Goal: Answer question/provide support: Answer question/provide support

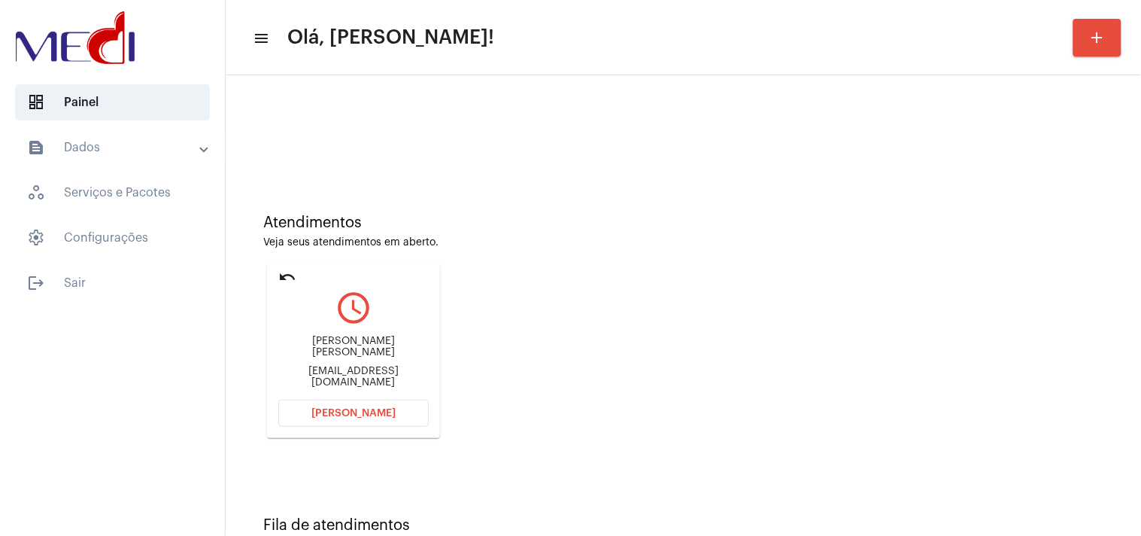
click at [382, 369] on div "nyna27@hotmail.com" at bounding box center [353, 377] width 150 height 23
copy mat-card-content "nyna27@hotmail.com Abrir Chamada"
click at [347, 408] on span "Abrir Chamada" at bounding box center [353, 413] width 84 height 11
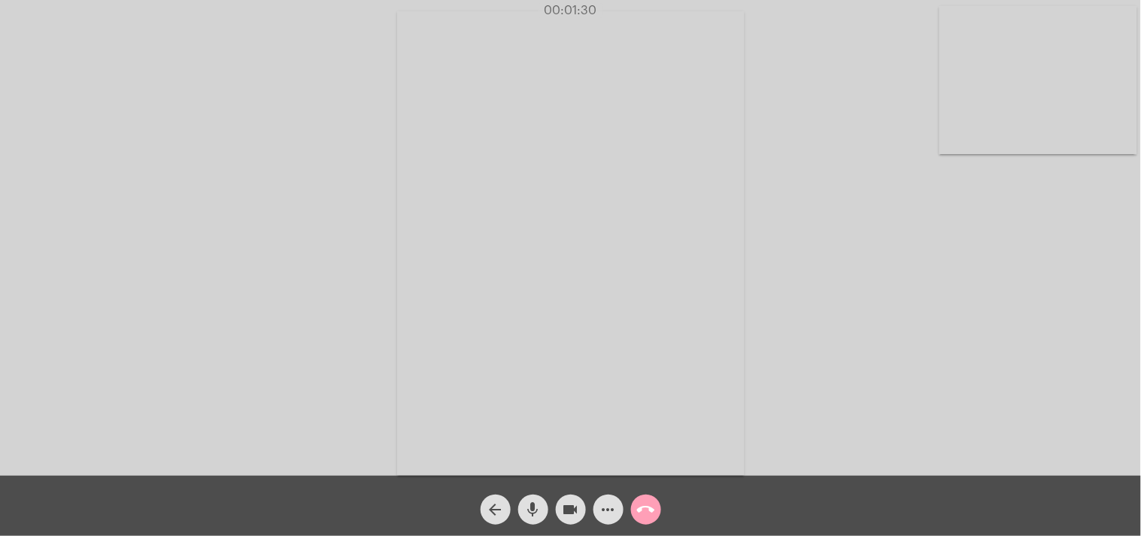
click at [644, 507] on mat-icon "call_end" at bounding box center [646, 509] width 18 height 18
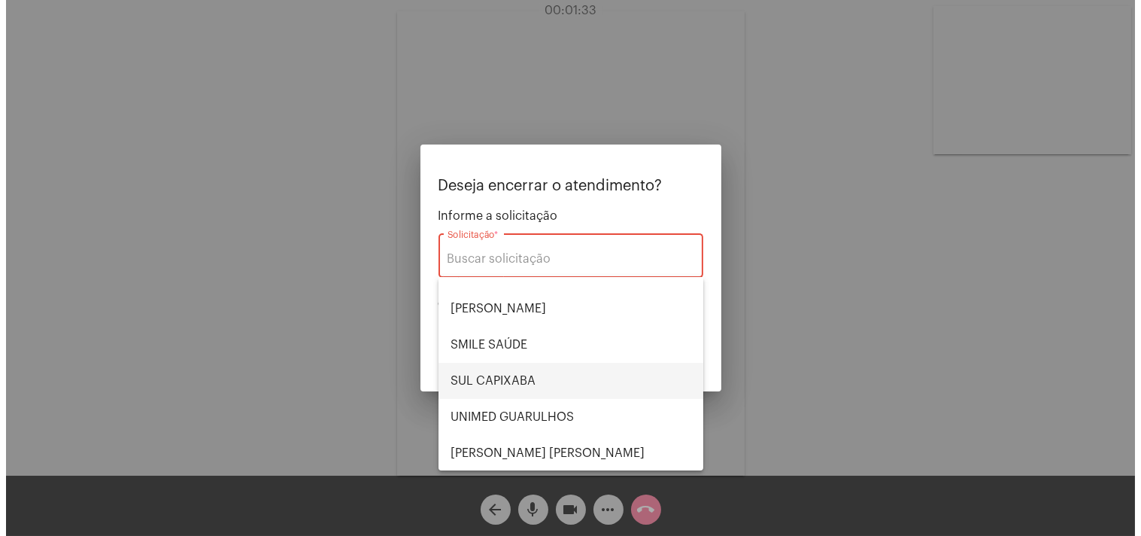
scroll to position [229, 0]
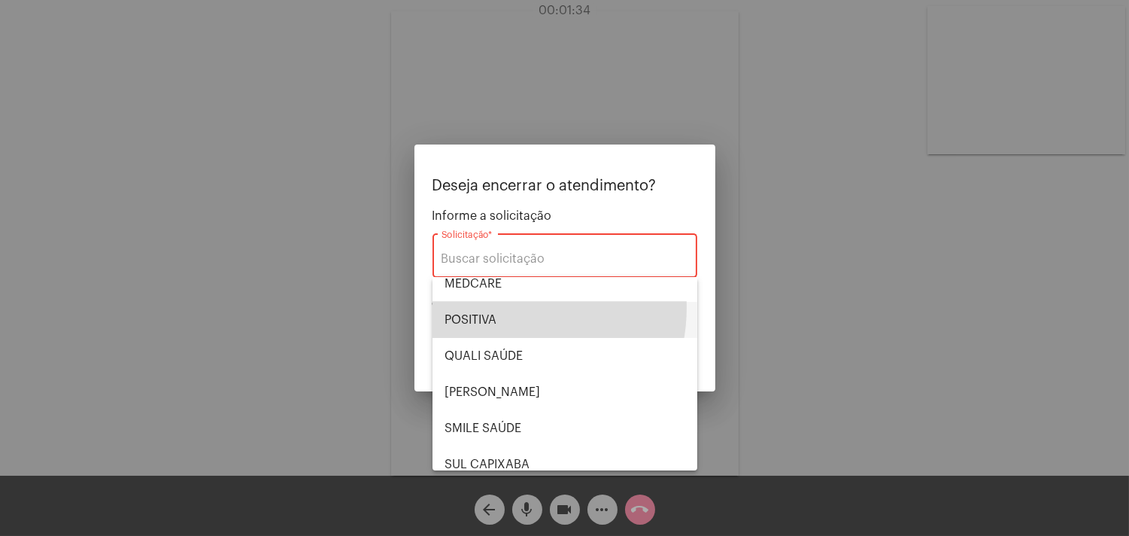
click at [498, 306] on span "POSITIVA" at bounding box center [565, 320] width 241 height 36
type input "POSITIVA"
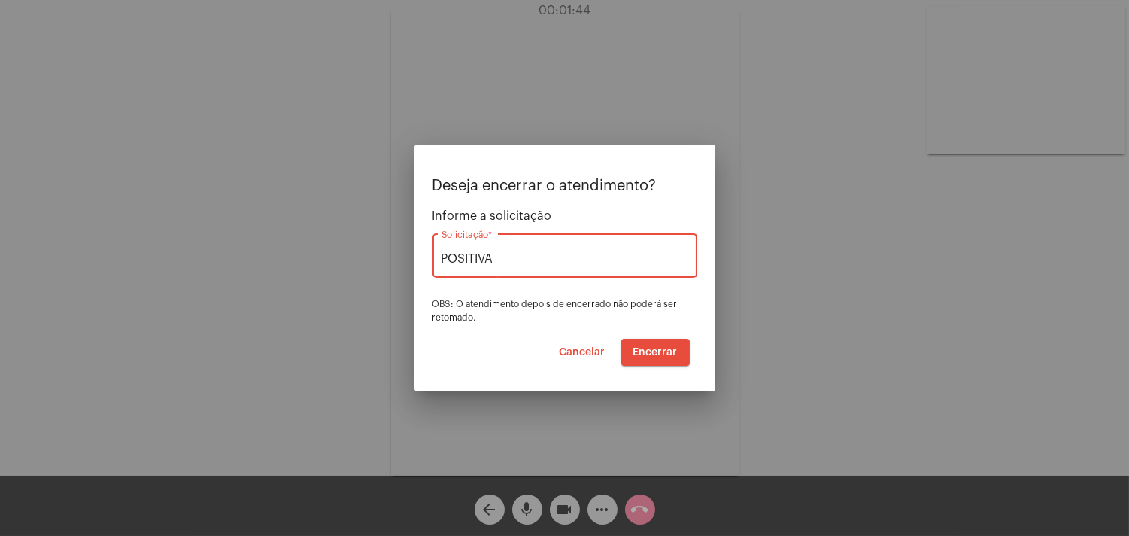
click at [658, 351] on span "Encerrar" at bounding box center [656, 352] width 44 height 11
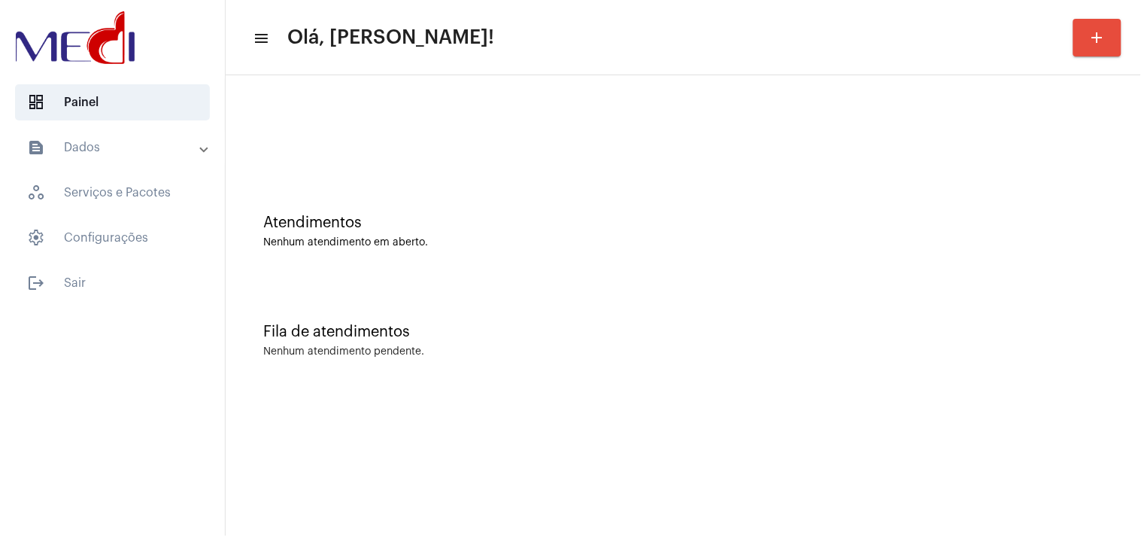
click at [1003, 264] on div "Atendimentos Nenhum atendimento em aberto." at bounding box center [683, 223] width 901 height 109
click at [972, 288] on div "Fila de atendimentos Nenhum atendimento pendente." at bounding box center [683, 332] width 901 height 109
click at [1043, 286] on div "Fila de atendimentos Nenhum atendimento pendente." at bounding box center [683, 332] width 901 height 109
click at [1017, 340] on div "Fila de atendimentos Nenhum atendimento pendente." at bounding box center [683, 332] width 901 height 109
click at [1076, 198] on div "Atendimentos Nenhum atendimento em aberto." at bounding box center [683, 223] width 901 height 109
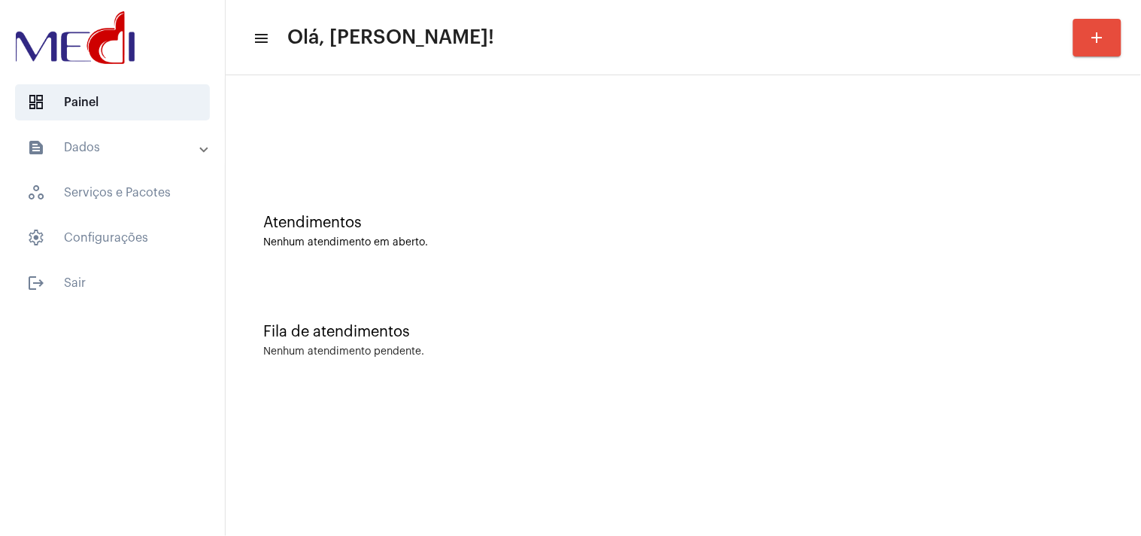
click at [1121, 309] on div "Fila de atendimentos Nenhum atendimento pendente." at bounding box center [683, 332] width 901 height 109
click at [1004, 330] on div "Fila de atendimentos" at bounding box center [683, 332] width 840 height 17
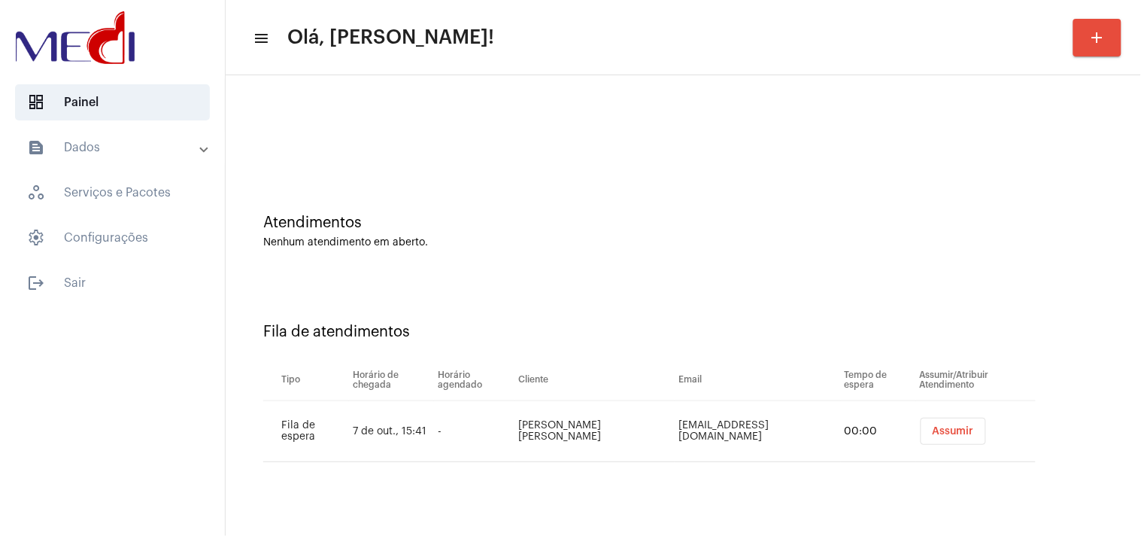
click at [936, 435] on span "Assumir" at bounding box center [953, 431] width 41 height 11
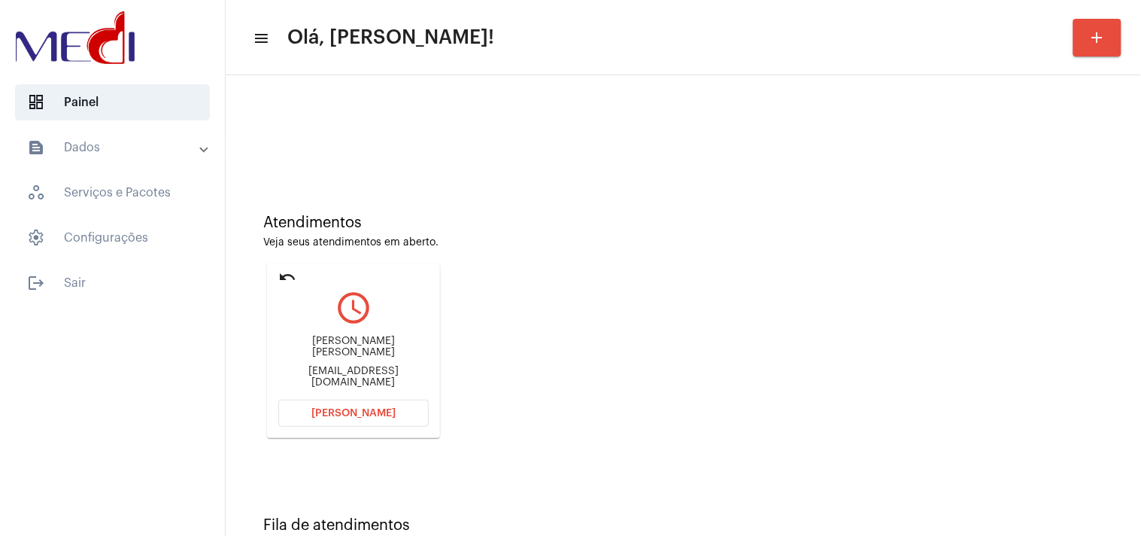
click at [360, 373] on div "guga_2510@hotmail.com" at bounding box center [353, 377] width 150 height 23
copy mat-card-content "guga_2510@hotmail.com Abrir Chamada"
click at [365, 412] on span "Abrir Chamada" at bounding box center [353, 413] width 84 height 11
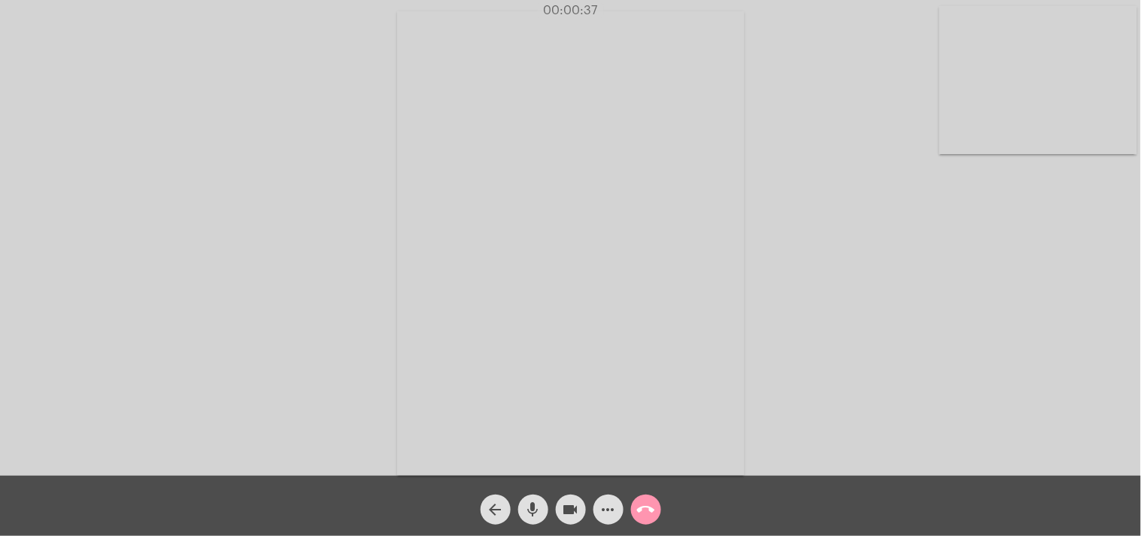
click at [638, 500] on mat-icon "call_end" at bounding box center [646, 509] width 18 height 18
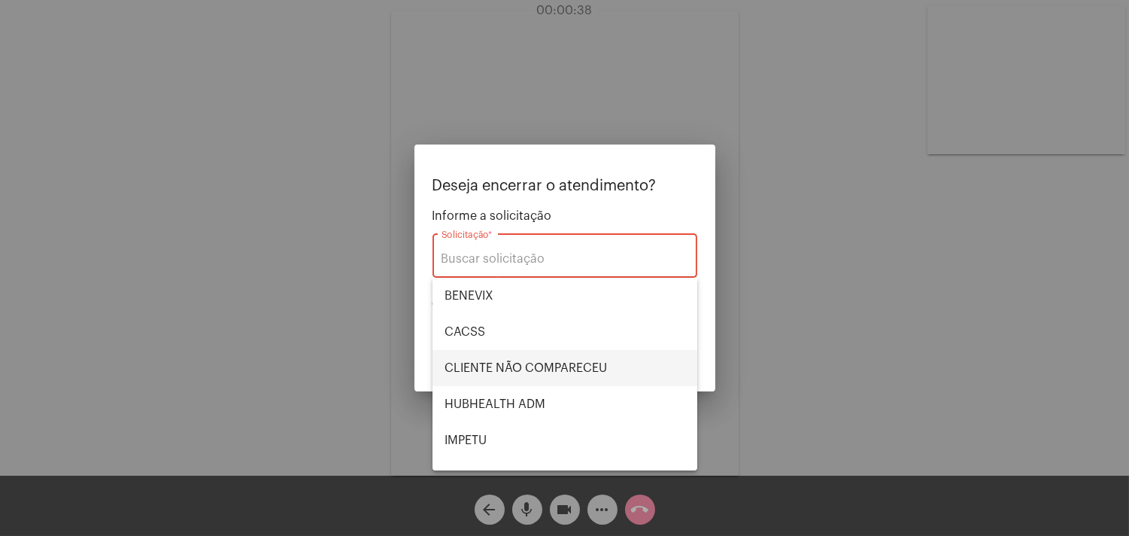
click at [582, 350] on span "CLIENTE NÃO COMPARECEU" at bounding box center [565, 368] width 241 height 36
type input "CLIENTE NÃO COMPARECEU"
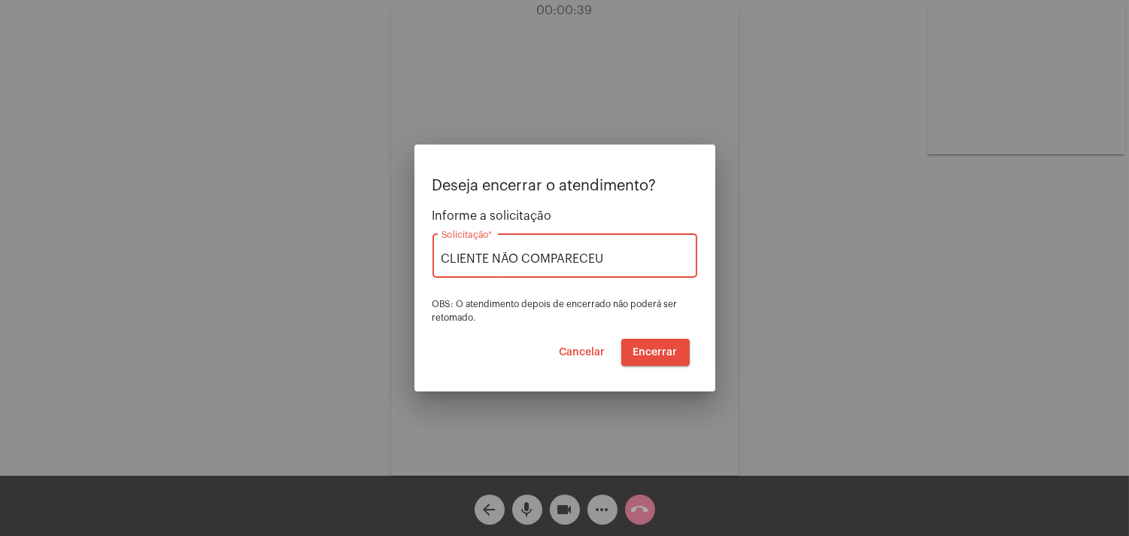
click at [640, 341] on button "Encerrar" at bounding box center [655, 352] width 68 height 27
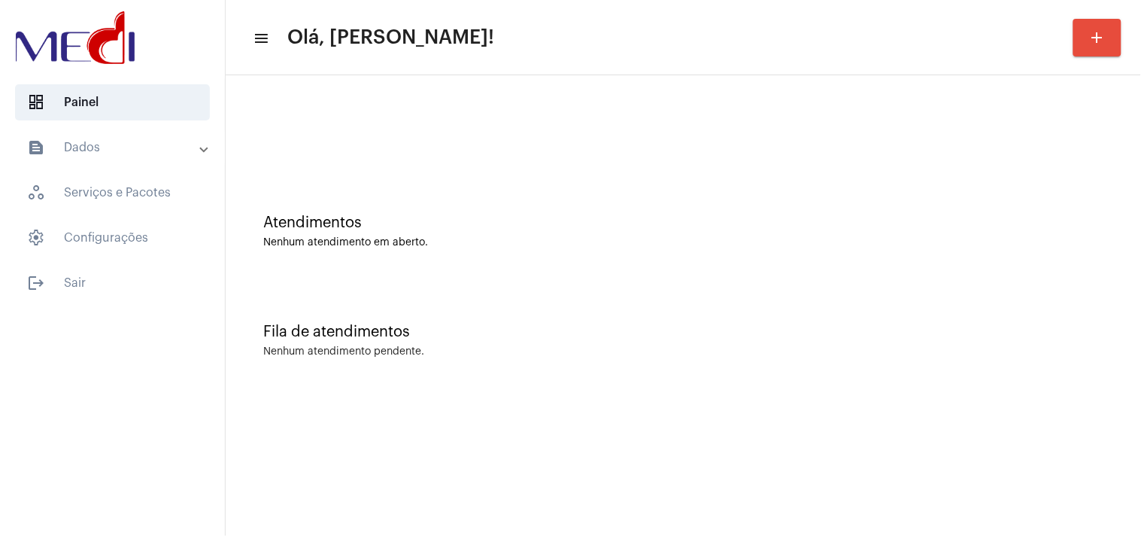
click at [1017, 372] on div "Fila de atendimentos Nenhum atendimento pendente." at bounding box center [683, 332] width 901 height 109
click at [1126, 352] on div "Fila de atendimentos Nenhum atendimento pendente." at bounding box center [683, 332] width 901 height 109
click at [1025, 317] on div "Fila de atendimentos Nenhum atendimento pendente." at bounding box center [683, 332] width 901 height 109
click at [913, 286] on div "Fila de atendimentos Nenhum atendimento pendente." at bounding box center [683, 332] width 901 height 109
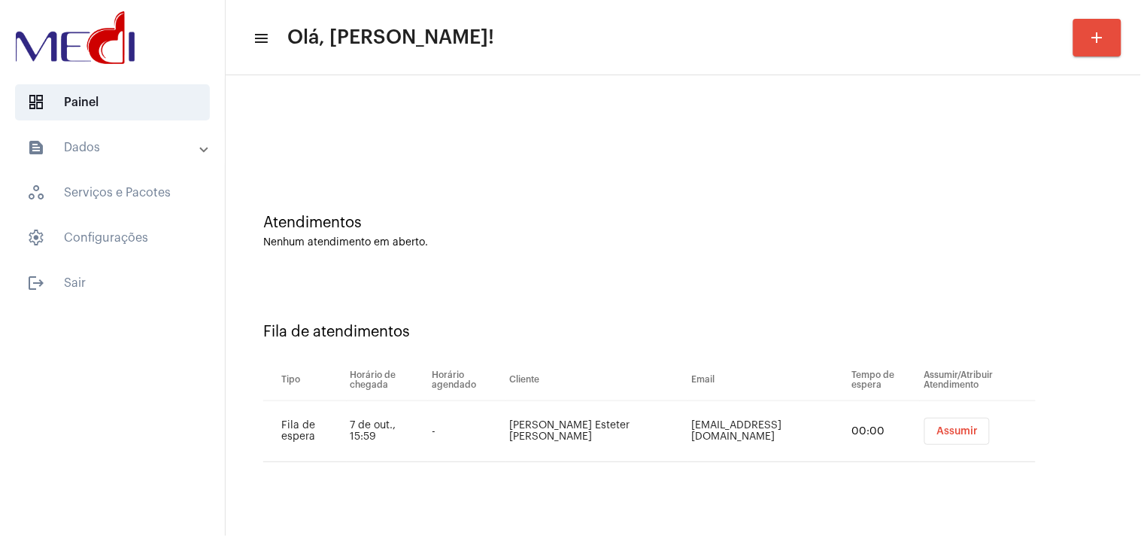
click at [939, 426] on span "Assumir" at bounding box center [957, 431] width 41 height 11
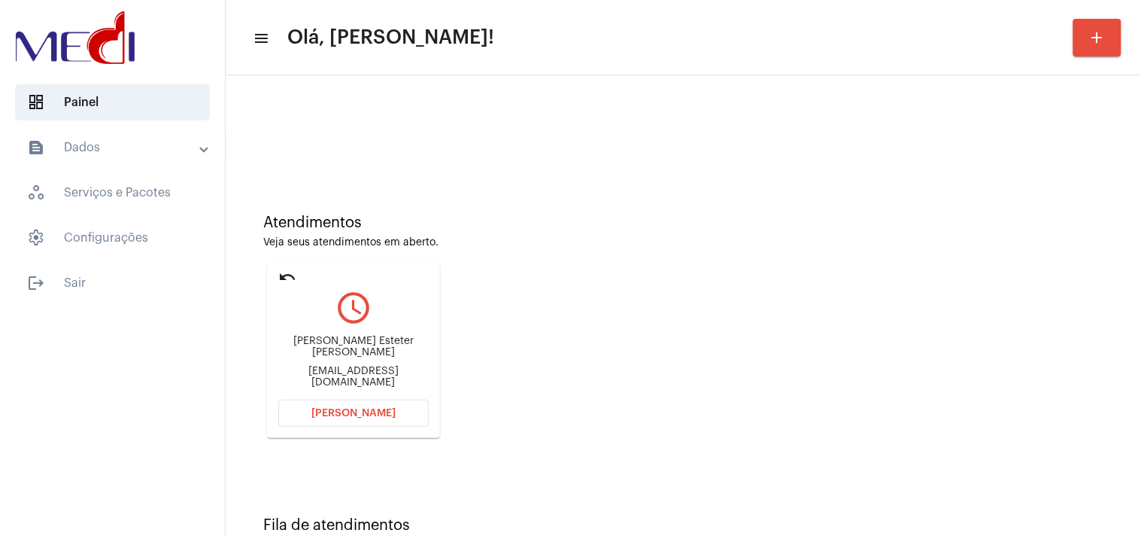
click at [316, 372] on div "vanessa.esteter01@gmail.com" at bounding box center [353, 377] width 150 height 23
copy mat-card-content "vanessa.esteter01@gmail.com Abrir Chamada"
click at [404, 412] on button "[PERSON_NAME]" at bounding box center [353, 413] width 150 height 27
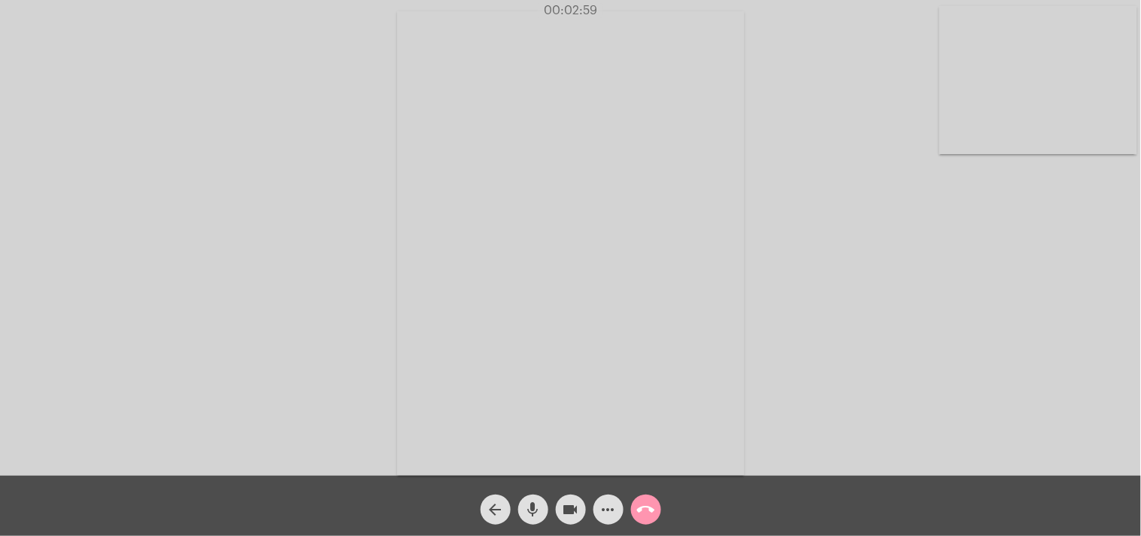
click at [645, 508] on mat-icon "call_end" at bounding box center [646, 509] width 18 height 18
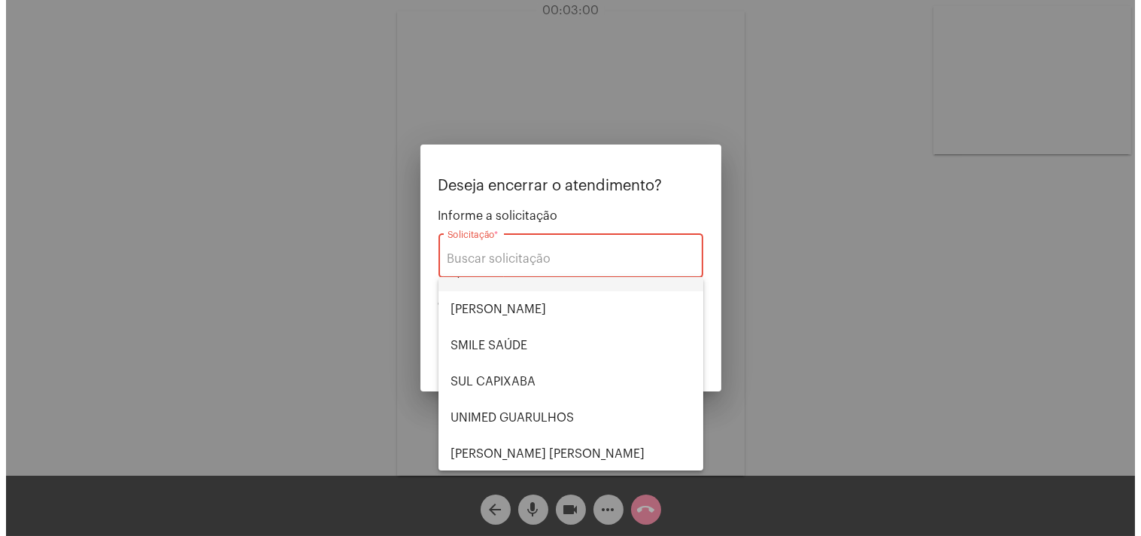
scroll to position [312, 0]
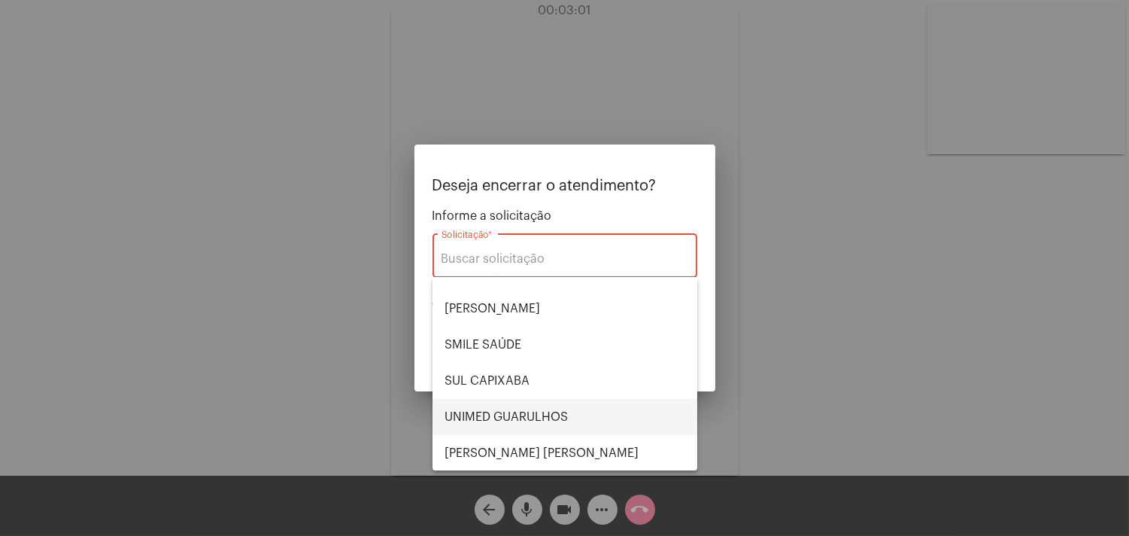
click at [514, 405] on span "UNIMED GUARULHOS" at bounding box center [565, 417] width 241 height 36
type input "UNIMED GUARULHOS"
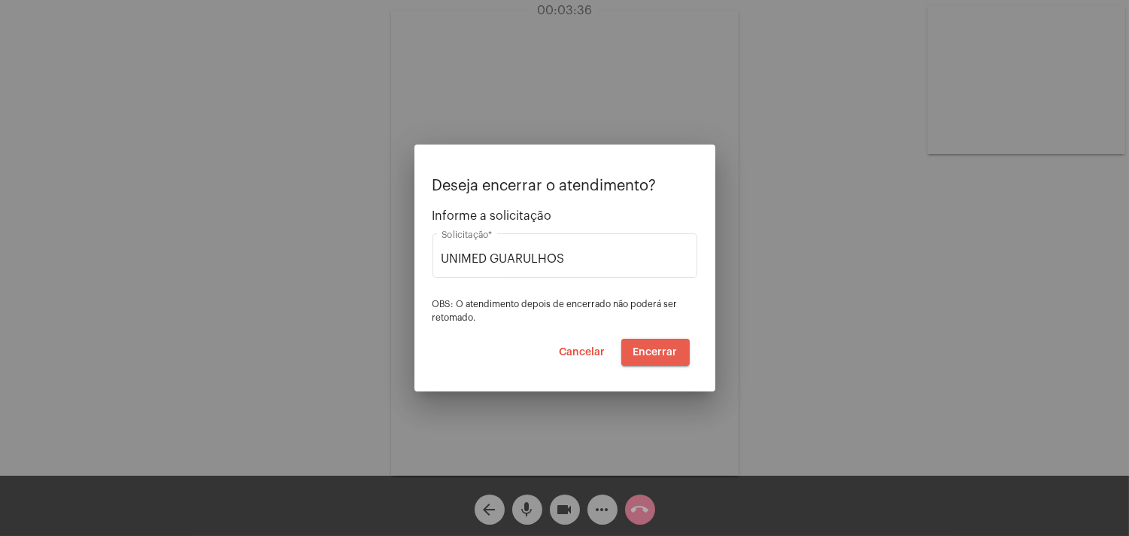
click at [665, 348] on span "Encerrar" at bounding box center [656, 352] width 44 height 11
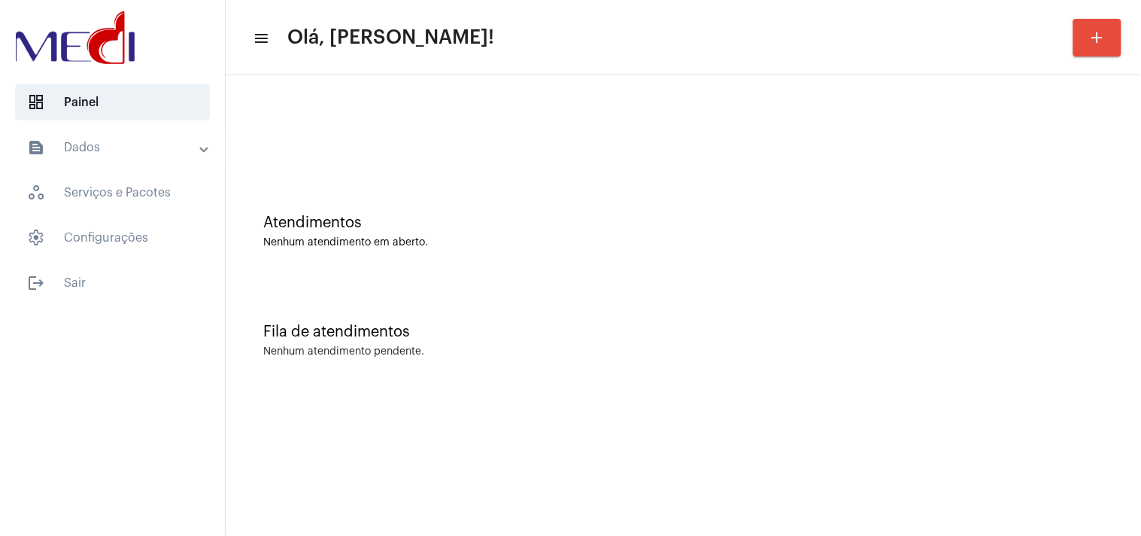
click at [954, 349] on div "Nenhum atendimento pendente." at bounding box center [683, 351] width 840 height 11
click at [1041, 280] on div "Fila de atendimentos Nenhum atendimento pendente." at bounding box center [683, 332] width 901 height 109
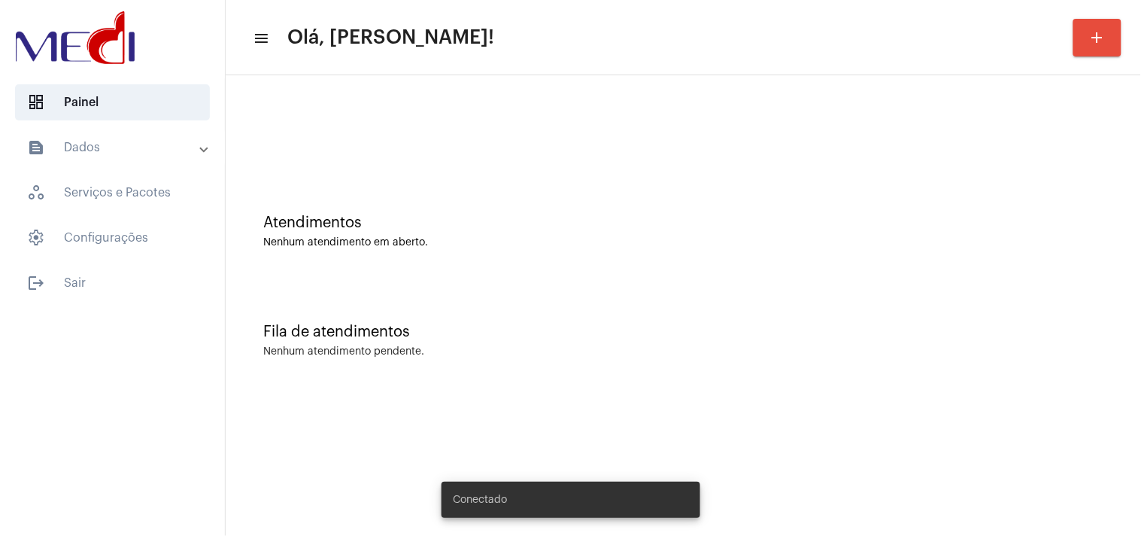
click at [1001, 318] on div "Fila de atendimentos Nenhum atendimento pendente." at bounding box center [683, 332] width 901 height 109
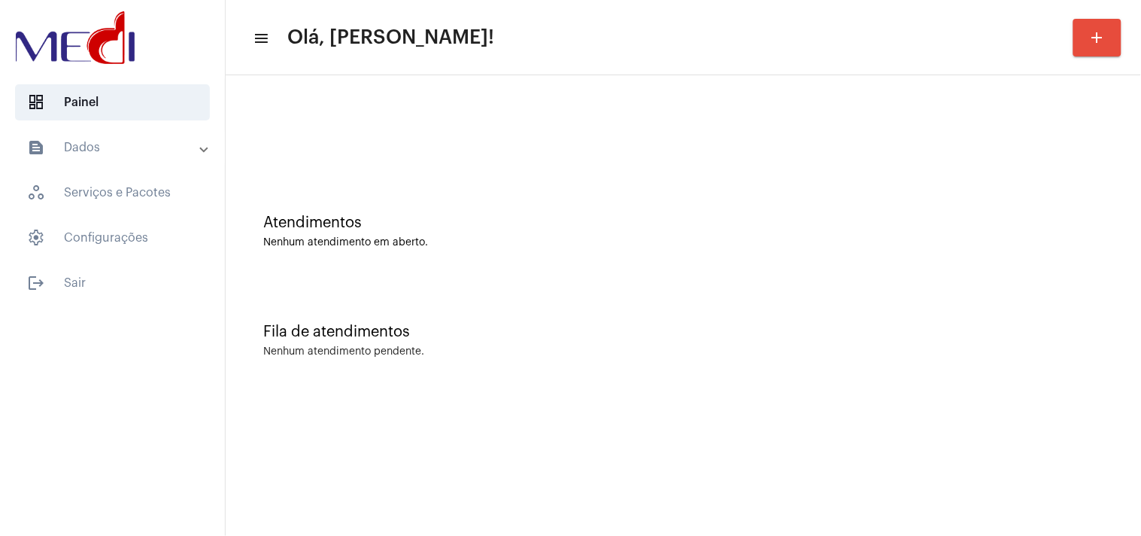
click at [900, 237] on div "Nenhum atendimento em aberto." at bounding box center [683, 242] width 840 height 11
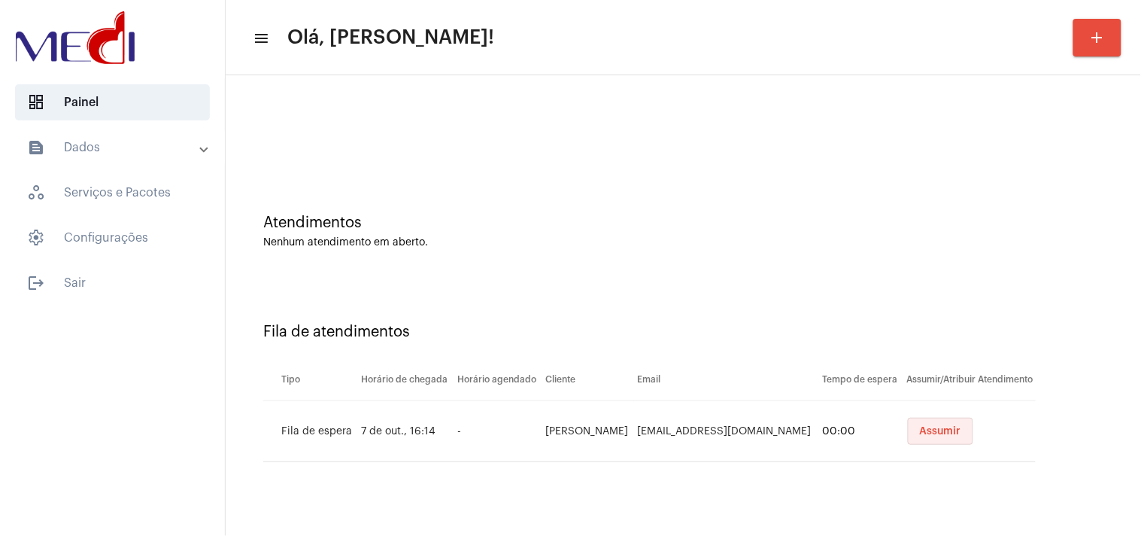
click at [944, 434] on span "Assumir" at bounding box center [940, 431] width 41 height 11
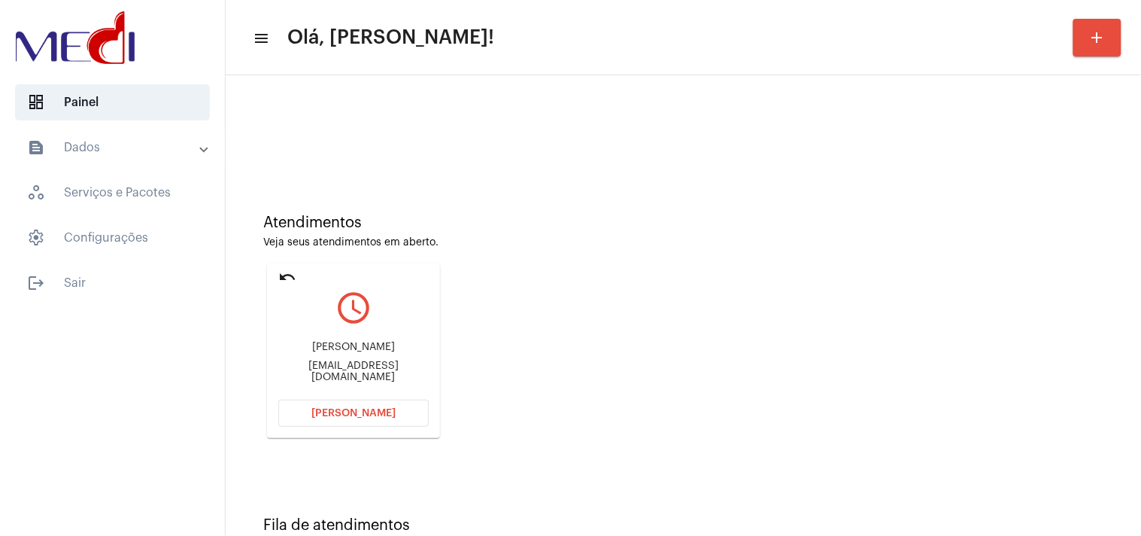
click at [374, 375] on div "franciele25melrelyn@gmail.com" at bounding box center [353, 371] width 150 height 23
copy mat-card-content "franciele25melrelyn@gmail.com Abrir Chamada"
click at [367, 414] on span "Abrir Chamada" at bounding box center [353, 413] width 84 height 11
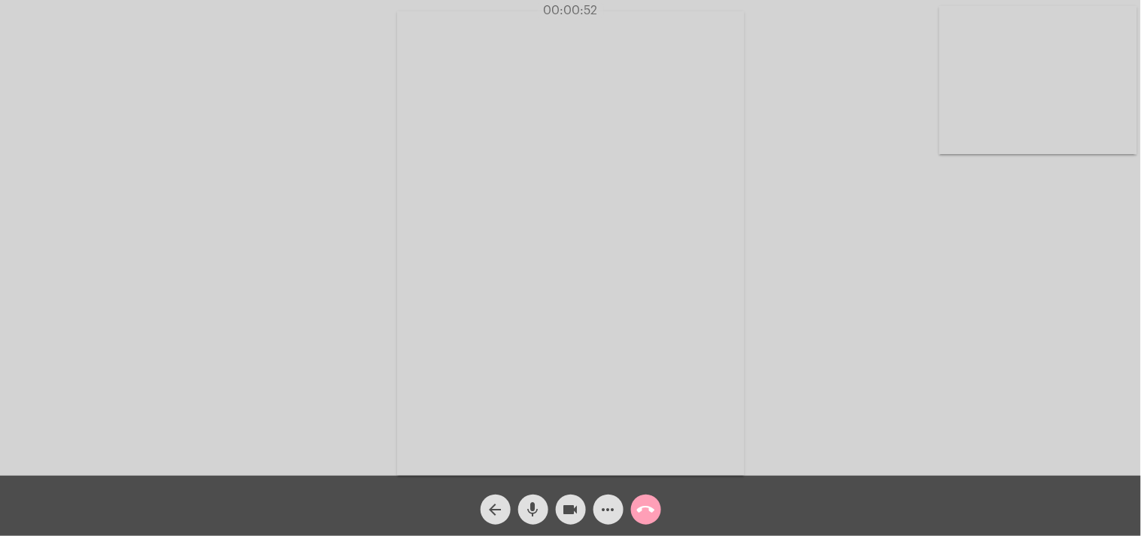
click at [648, 500] on mat-icon "call_end" at bounding box center [646, 509] width 18 height 18
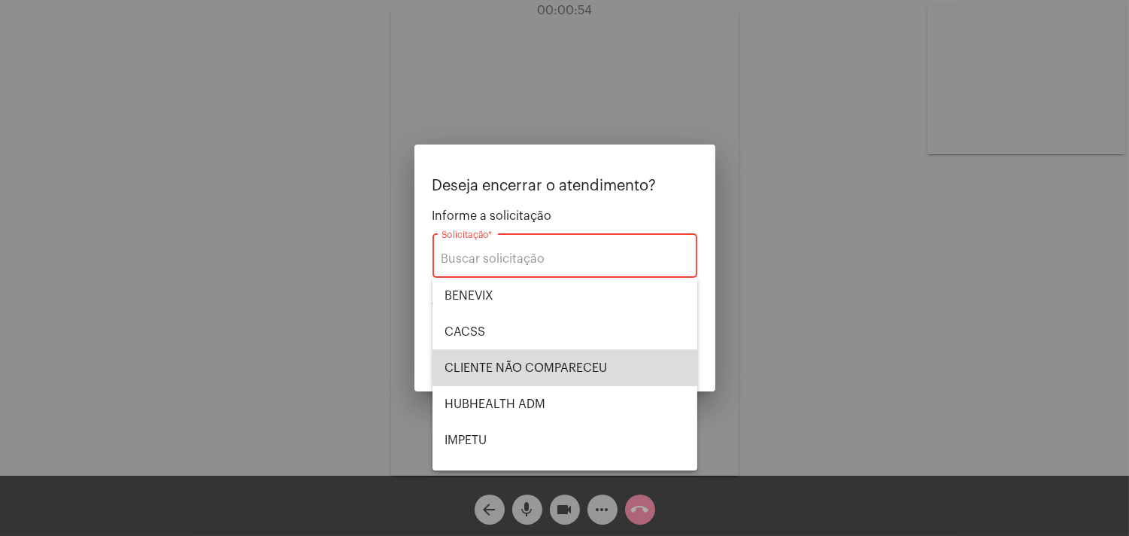
click at [598, 367] on span "CLIENTE NÃO COMPARECEU" at bounding box center [565, 368] width 241 height 36
type input "CLIENTE NÃO COMPARECEU"
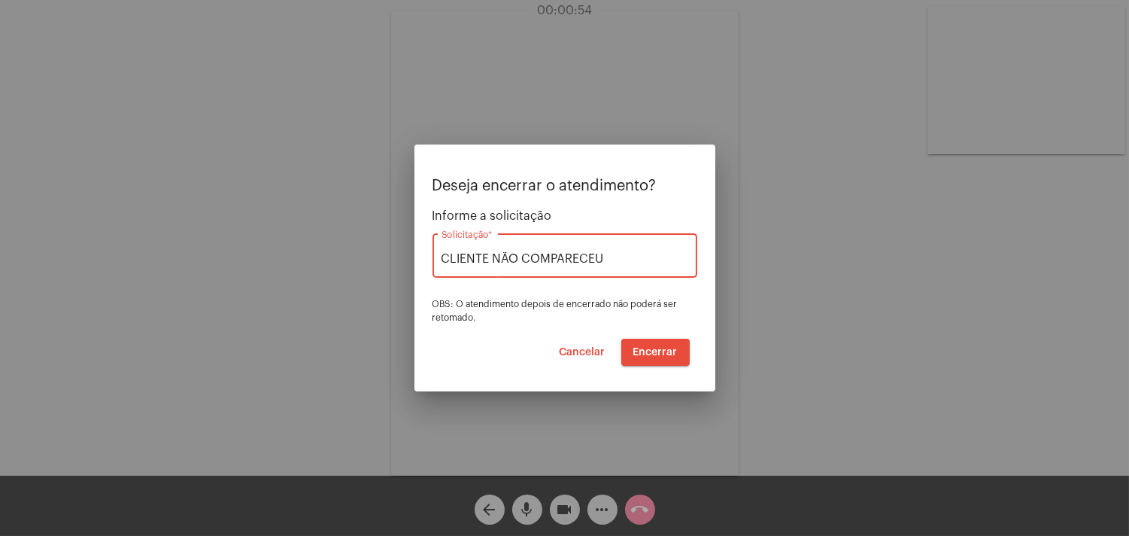
click at [655, 350] on span "Encerrar" at bounding box center [656, 352] width 44 height 11
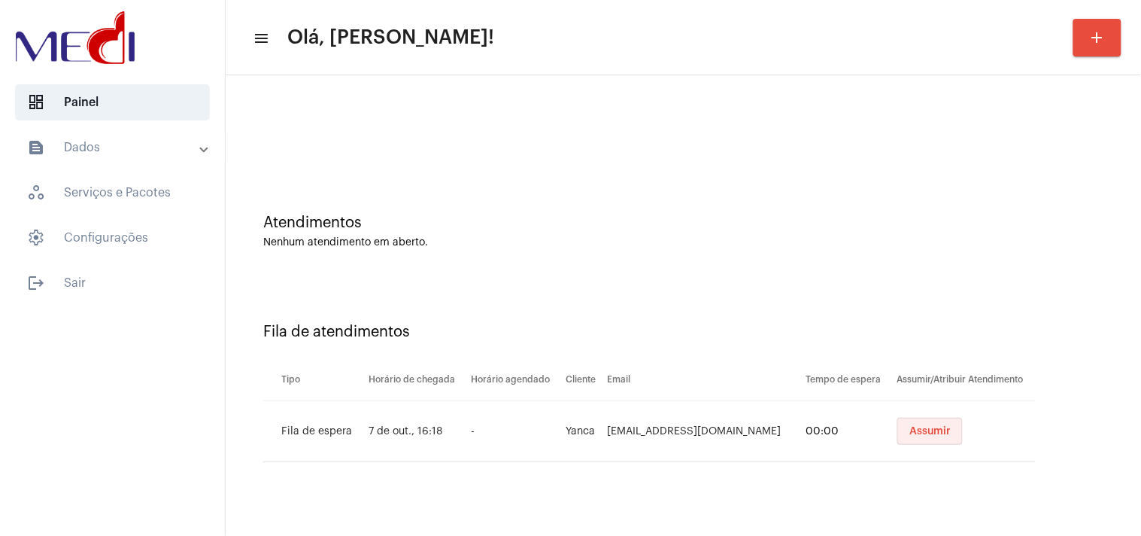
click at [934, 429] on span "Assumir" at bounding box center [930, 431] width 41 height 11
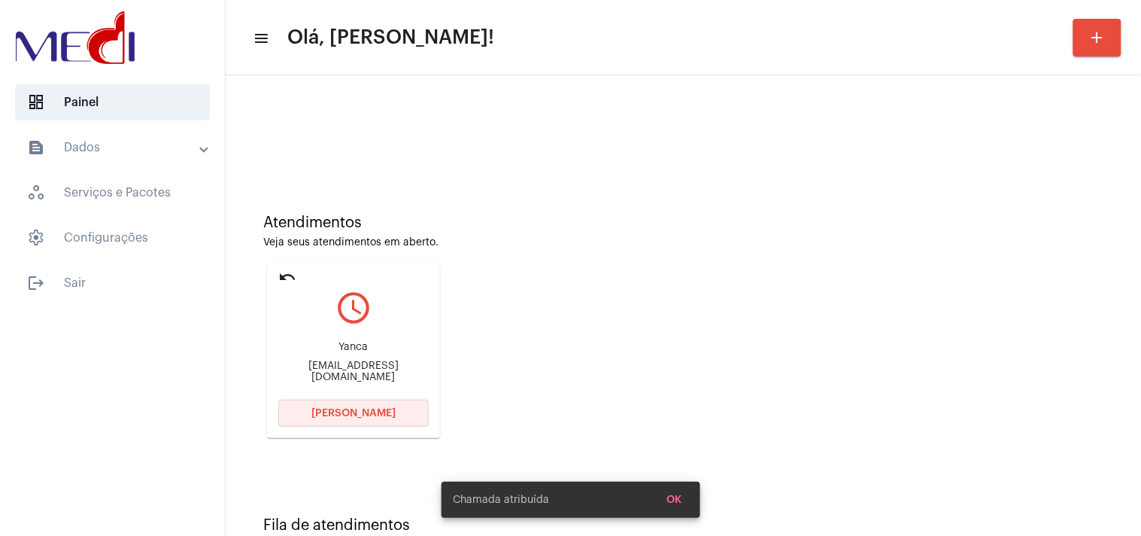
click at [403, 415] on button "Abrir Chamada" at bounding box center [353, 413] width 150 height 27
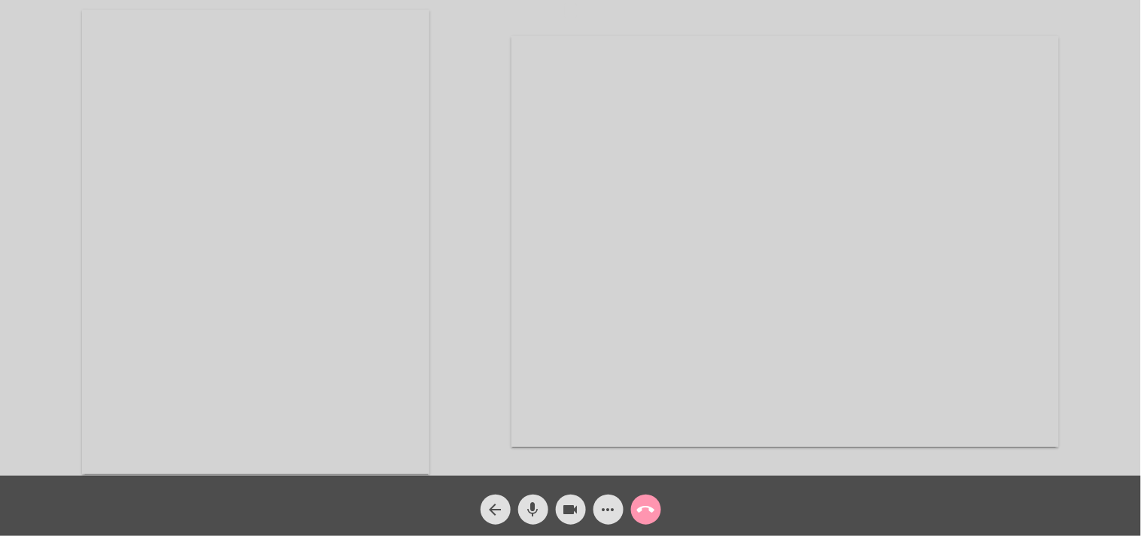
click at [585, 513] on div "videocam" at bounding box center [571, 506] width 38 height 38
click at [649, 499] on span "call_end" at bounding box center [646, 509] width 18 height 30
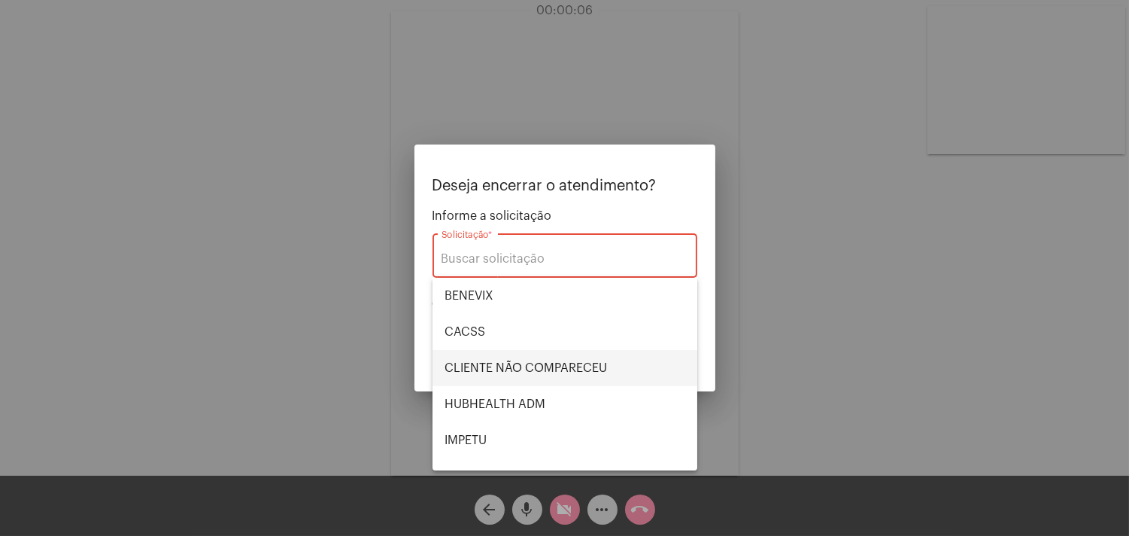
click at [582, 354] on span "CLIENTE NÃO COMPARECEU" at bounding box center [565, 368] width 241 height 36
type input "CLIENTE NÃO COMPARECEU"
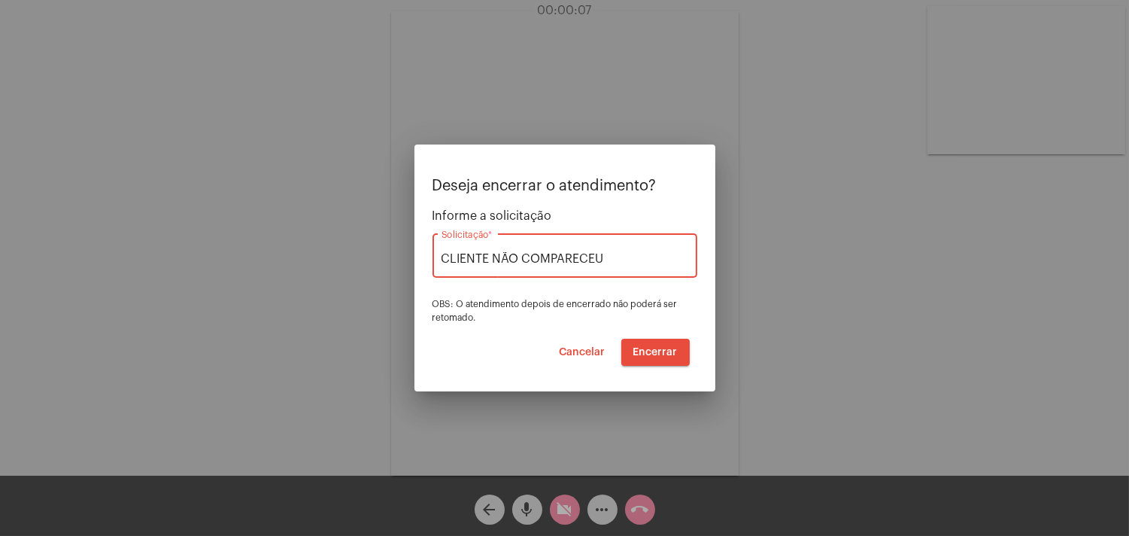
click at [667, 354] on span "Encerrar" at bounding box center [656, 352] width 44 height 11
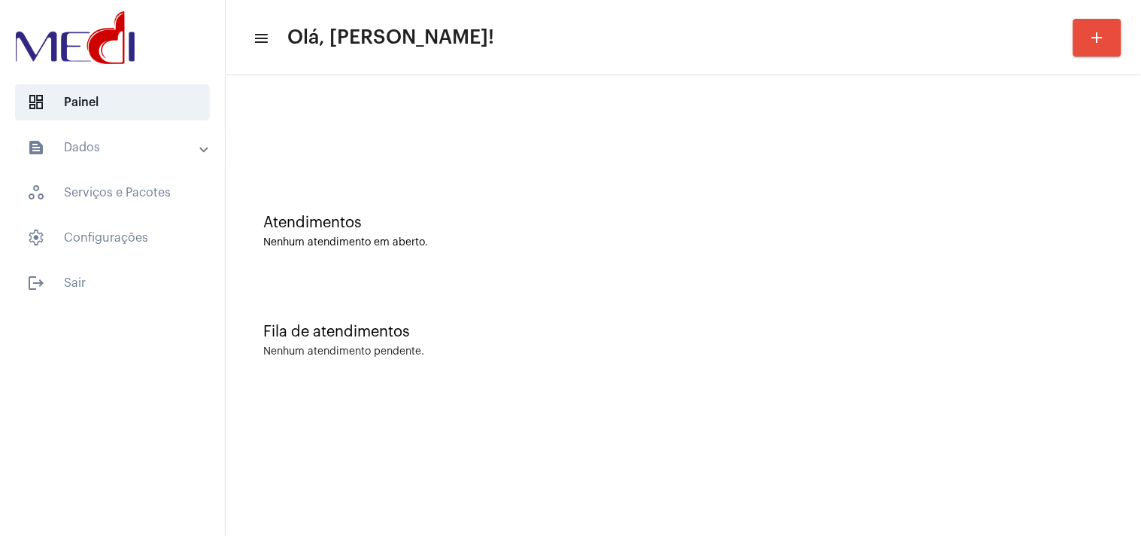
click at [1073, 239] on div "Nenhum atendimento em aberto." at bounding box center [683, 242] width 840 height 11
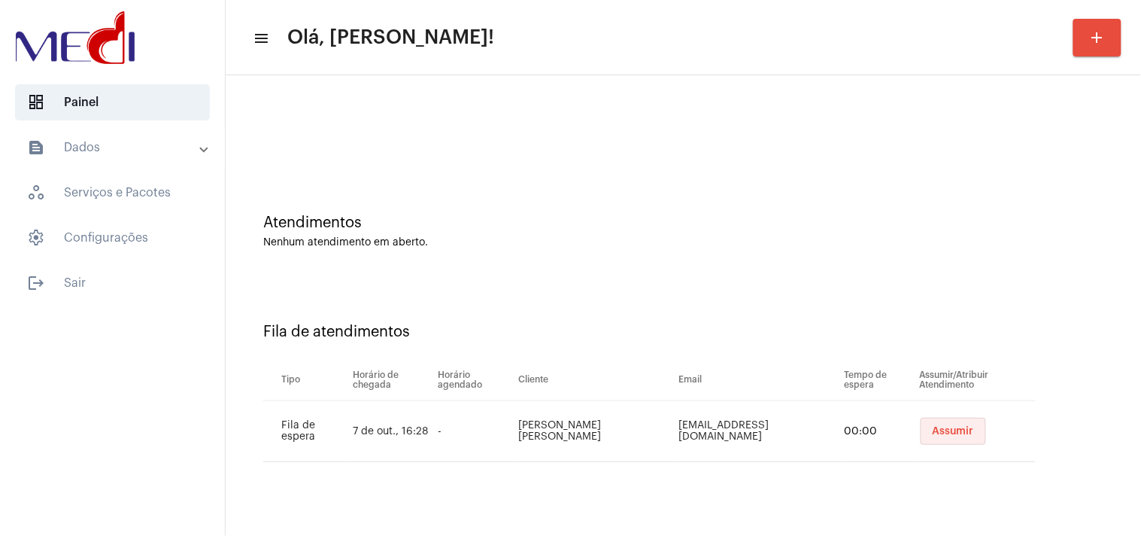
click at [943, 427] on span "Assumir" at bounding box center [953, 431] width 41 height 11
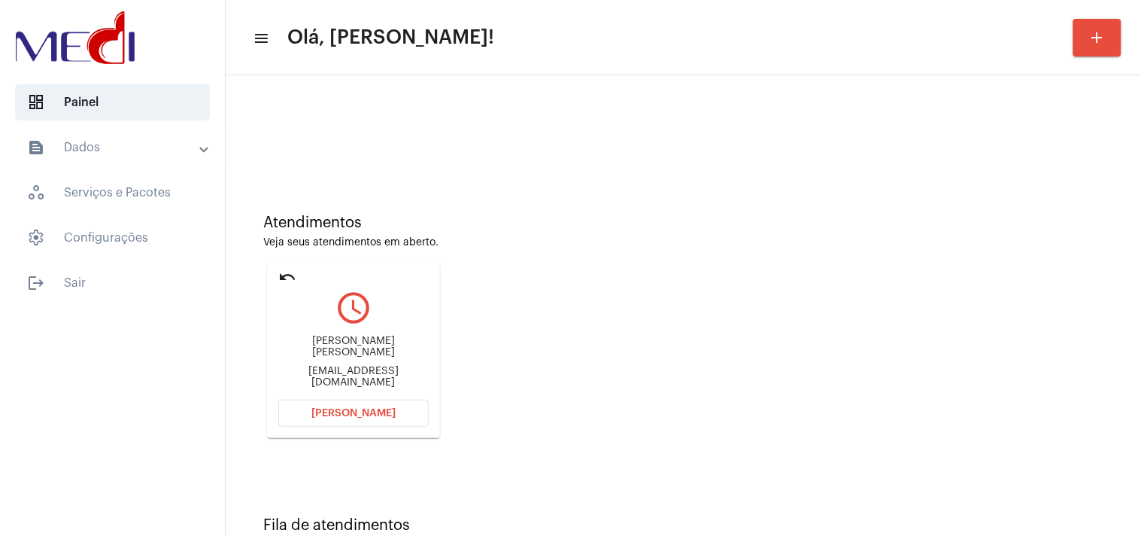
click at [339, 369] on div "jvfstein@gmail.com" at bounding box center [353, 377] width 150 height 23
copy mat-card-content "jvfstein@gmail.com Abrir Chamada"
click at [375, 408] on span "[PERSON_NAME]" at bounding box center [353, 413] width 84 height 11
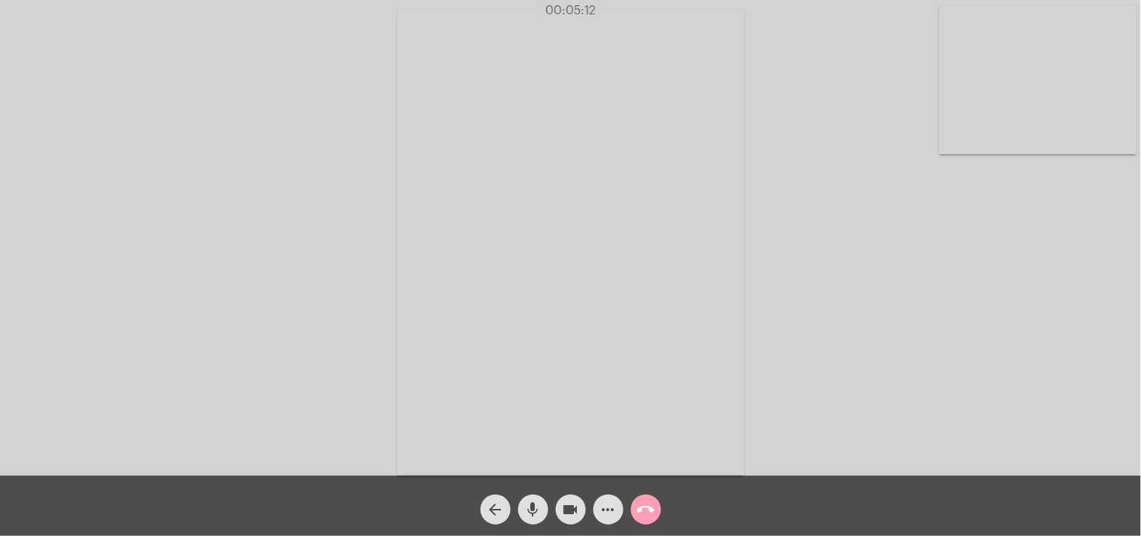
click at [643, 512] on mat-icon "call_end" at bounding box center [646, 509] width 18 height 18
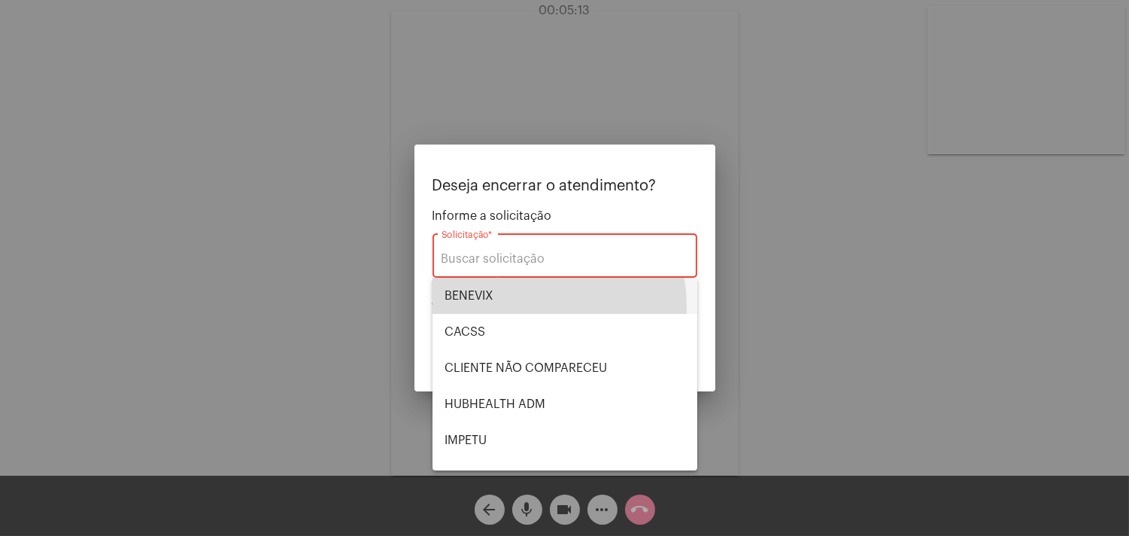
click at [509, 307] on span "BENEVIX" at bounding box center [565, 296] width 241 height 36
type input "BENEVIX"
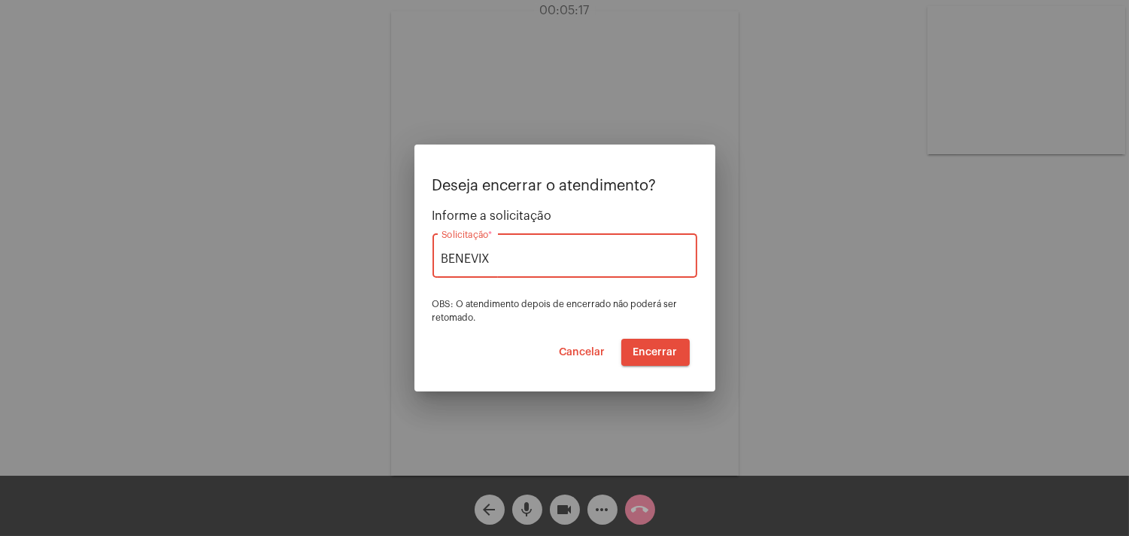
click at [658, 349] on span "Encerrar" at bounding box center [656, 352] width 44 height 11
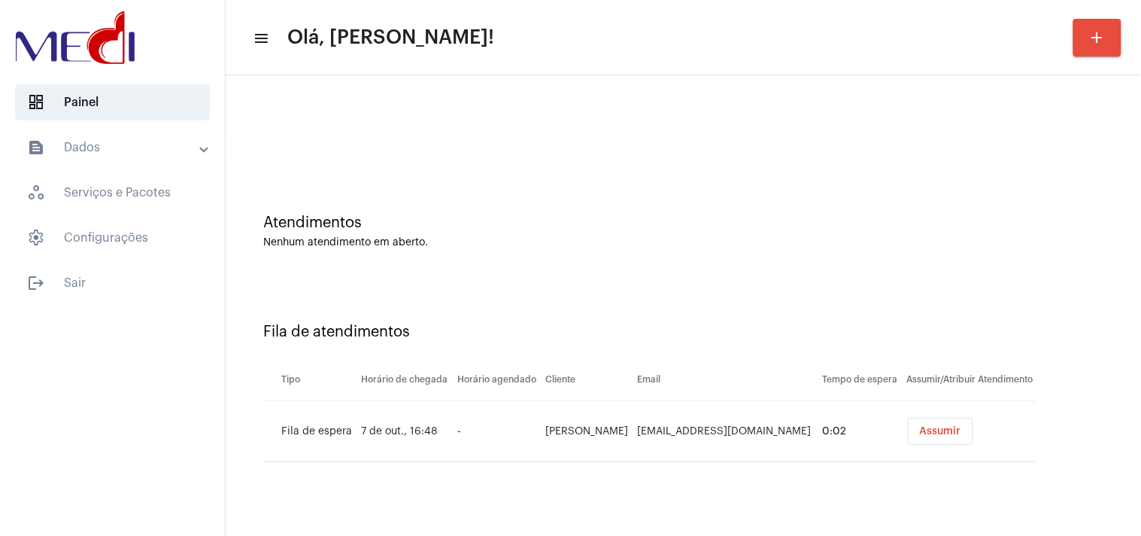
click at [934, 430] on span "Assumir" at bounding box center [940, 431] width 41 height 11
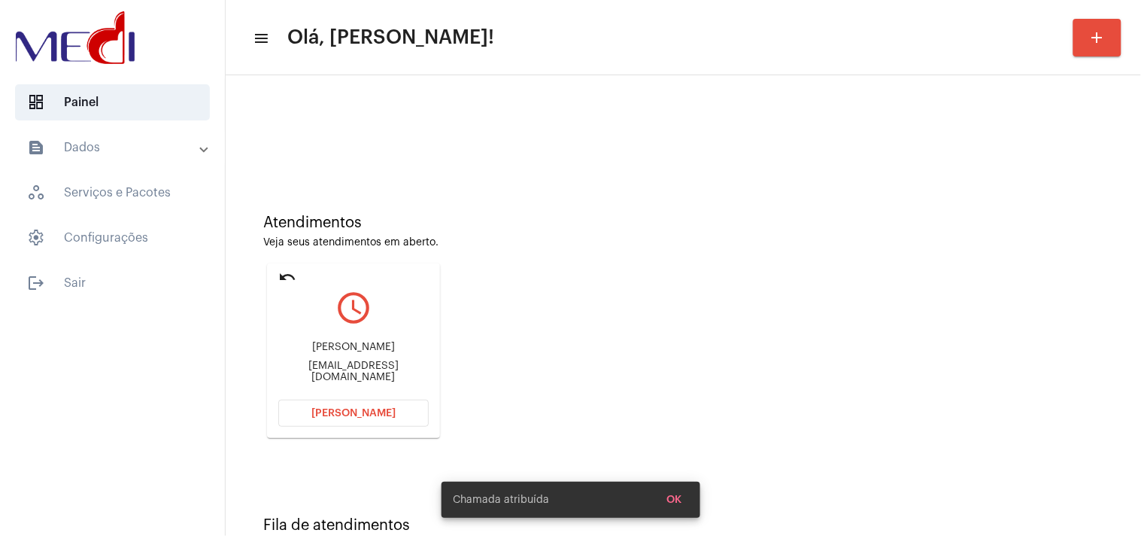
click at [382, 369] on div "arianeturani@hotmail.com" at bounding box center [353, 371] width 150 height 23
copy mat-card-content "arianeturani@hotmail.com Abrir Chamada"
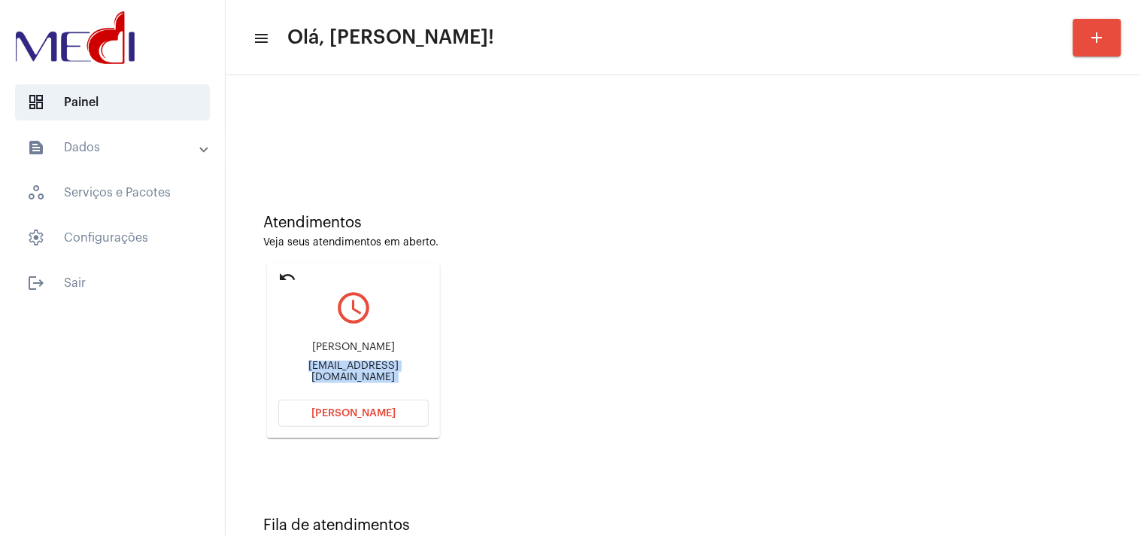
click at [319, 406] on button "[PERSON_NAME]" at bounding box center [353, 413] width 150 height 27
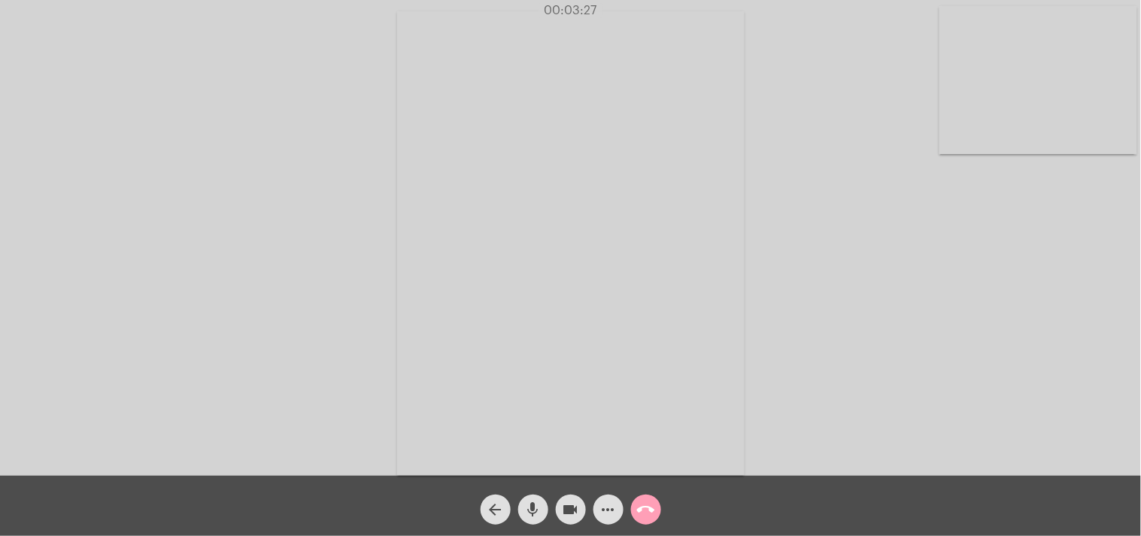
click at [657, 512] on button "call_end" at bounding box center [646, 509] width 30 height 30
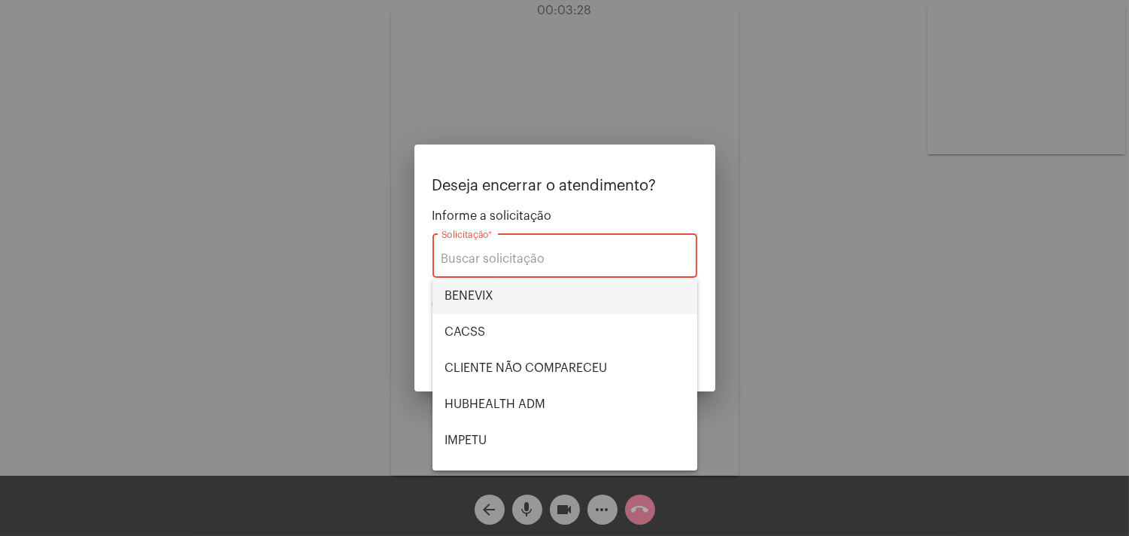
click at [521, 299] on span "BENEVIX" at bounding box center [565, 296] width 241 height 36
type input "BENEVIX"
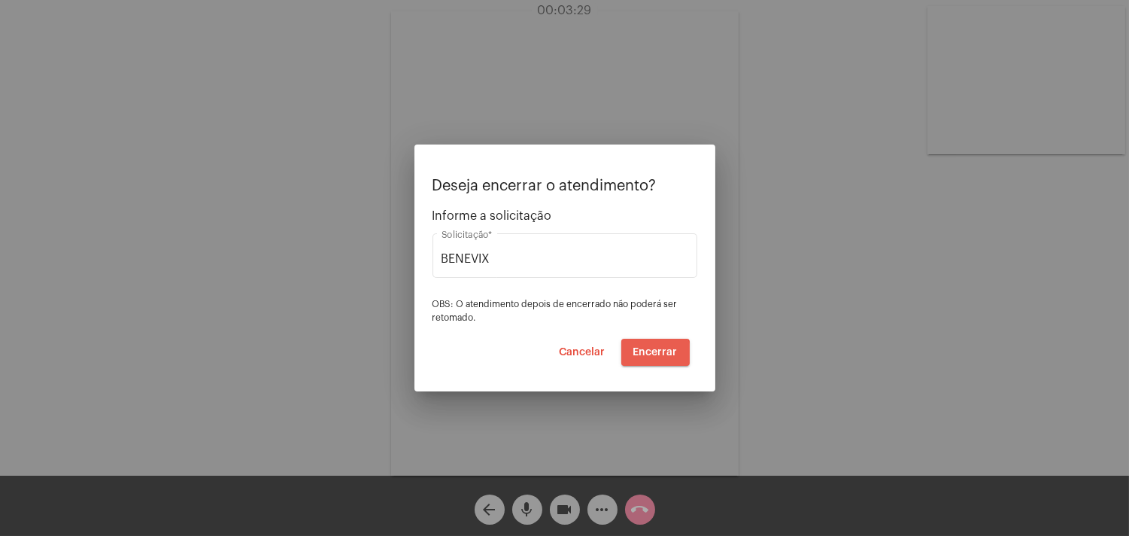
click at [651, 355] on span "Encerrar" at bounding box center [656, 352] width 44 height 11
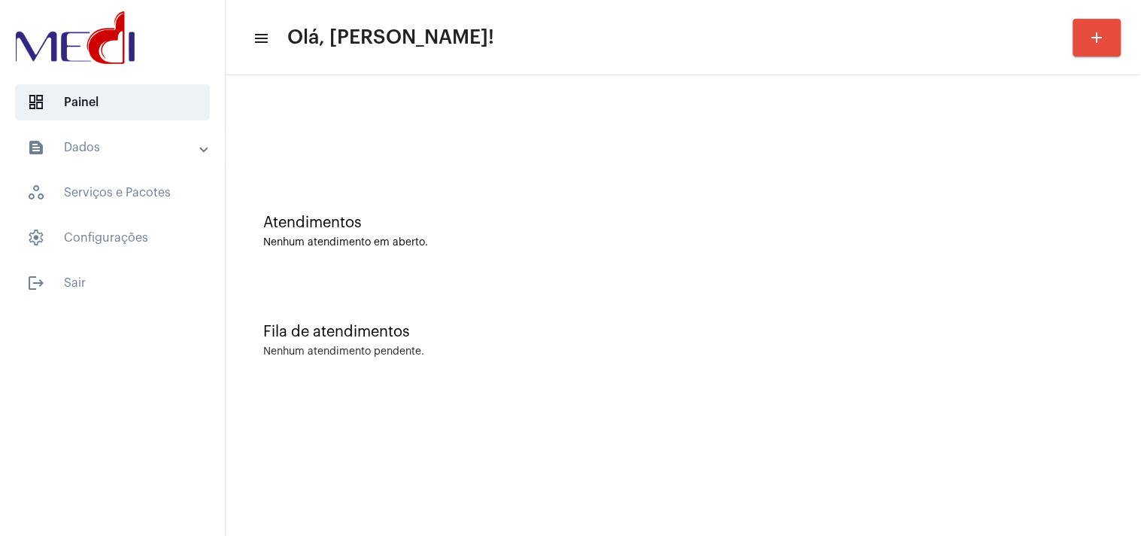
click at [926, 168] on div at bounding box center [683, 126] width 901 height 87
click at [990, 214] on div "Atendimentos" at bounding box center [683, 222] width 840 height 17
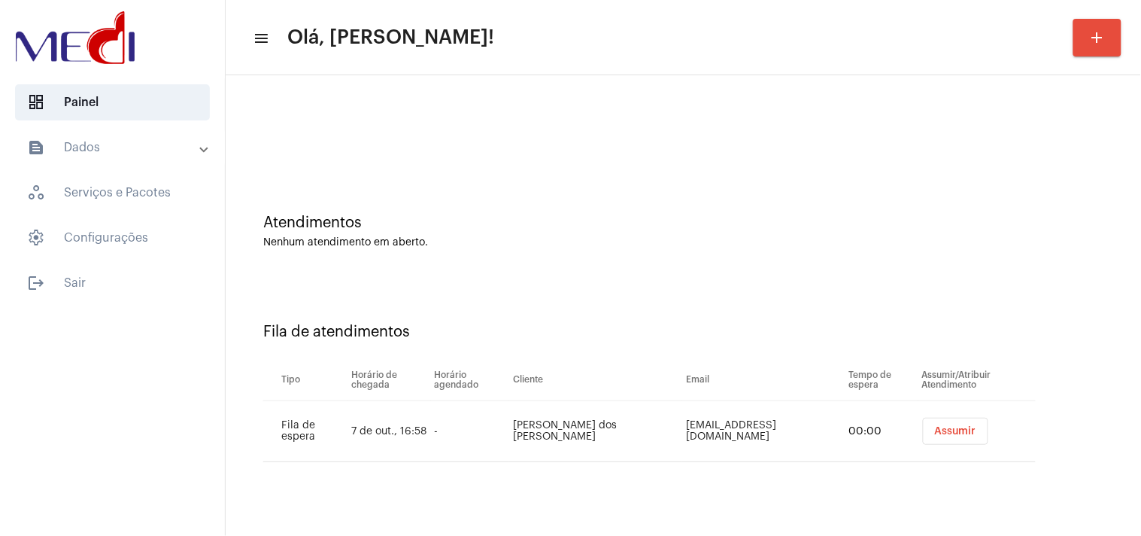
click at [956, 436] on button "Assumir" at bounding box center [955, 431] width 65 height 27
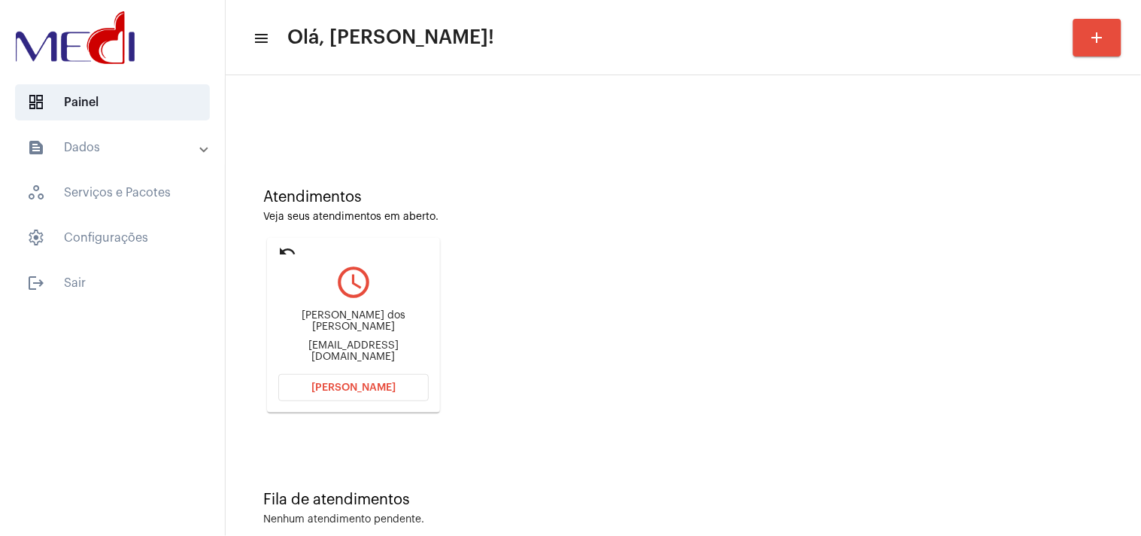
scroll to position [51, 0]
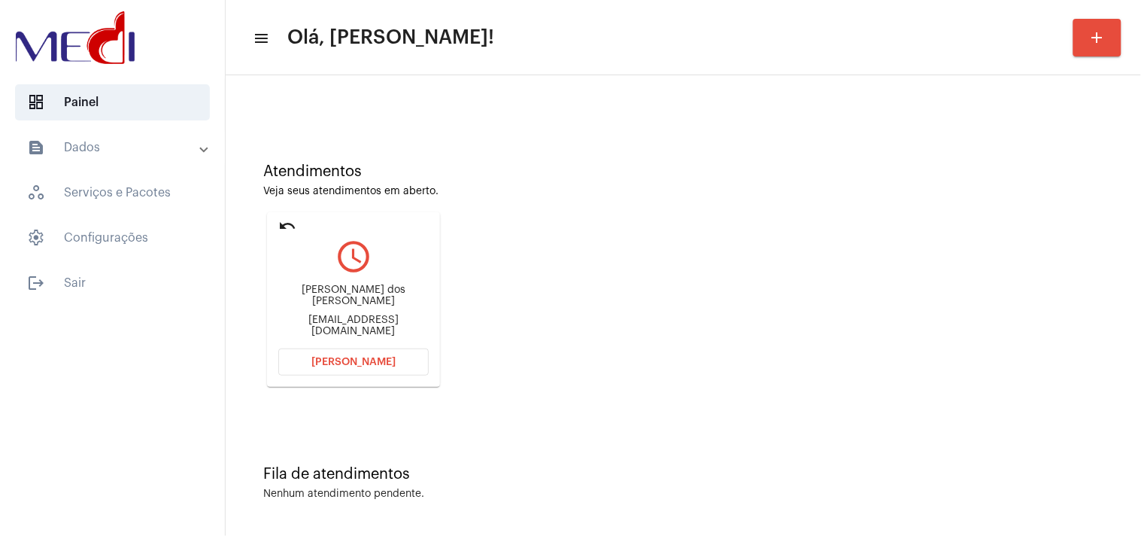
click at [379, 320] on div "[EMAIL_ADDRESS][DOMAIN_NAME]" at bounding box center [353, 326] width 150 height 23
copy mat-card-content "[EMAIL_ADDRESS][DOMAIN_NAME] [PERSON_NAME]"
click at [354, 357] on span "[PERSON_NAME]" at bounding box center [353, 362] width 84 height 11
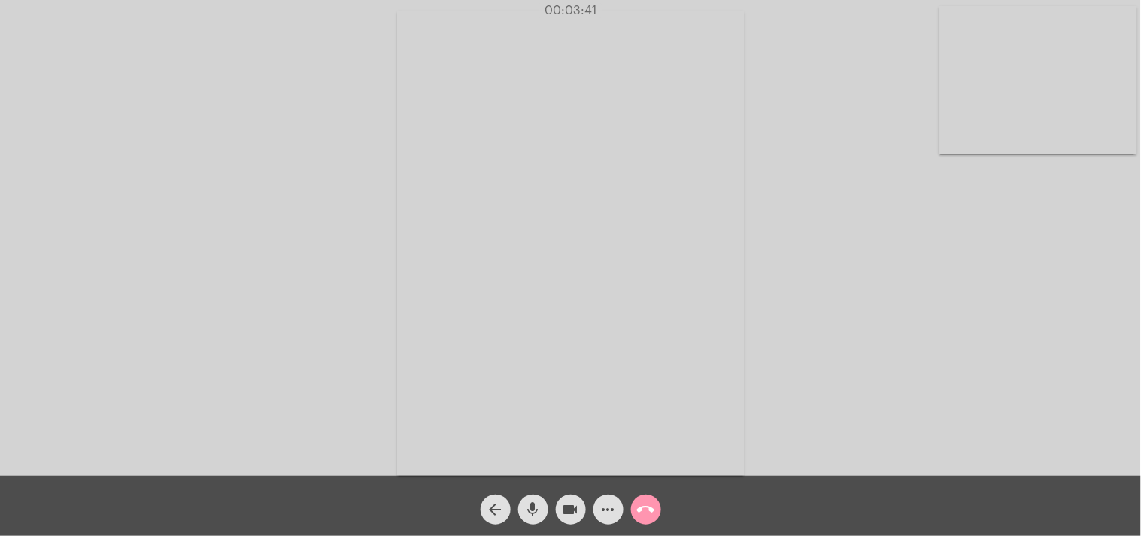
click at [655, 512] on button "call_end" at bounding box center [646, 509] width 30 height 30
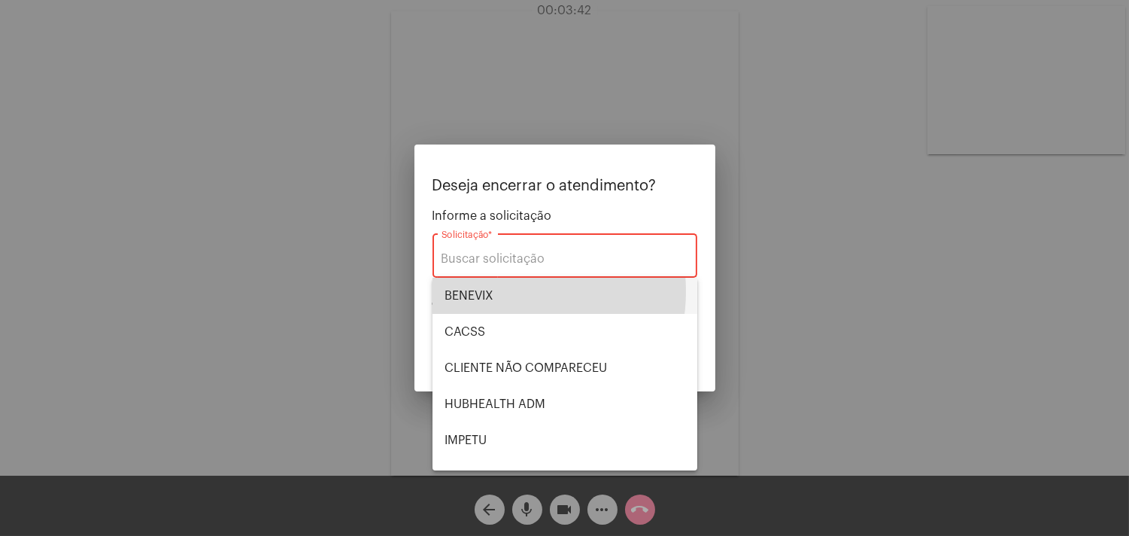
click at [501, 291] on span "BENEVIX" at bounding box center [565, 296] width 241 height 36
type input "BENEVIX"
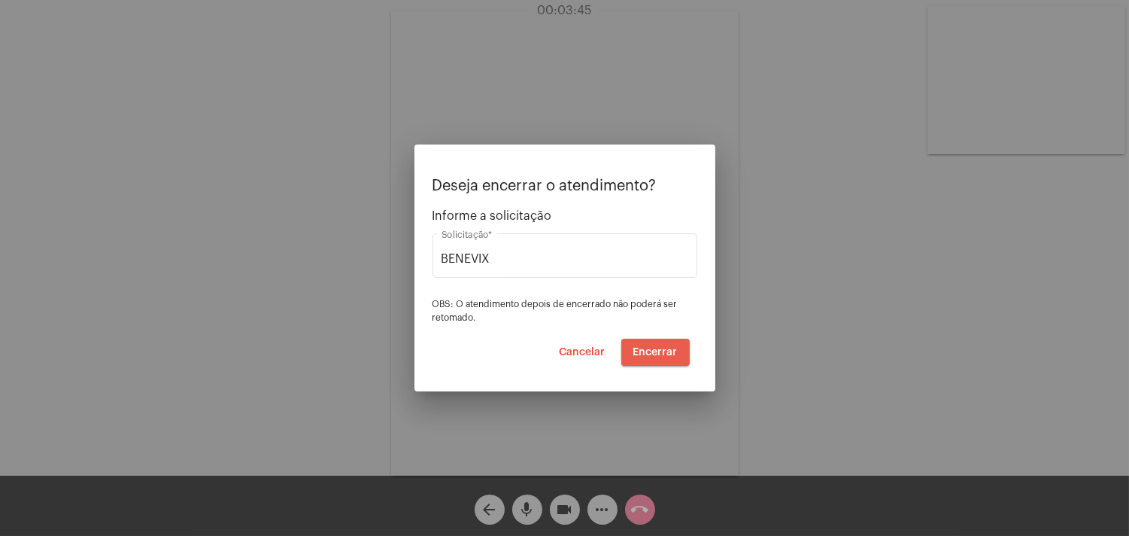
click at [662, 351] on span "Encerrar" at bounding box center [656, 352] width 44 height 11
